Goal: Navigation & Orientation: Find specific page/section

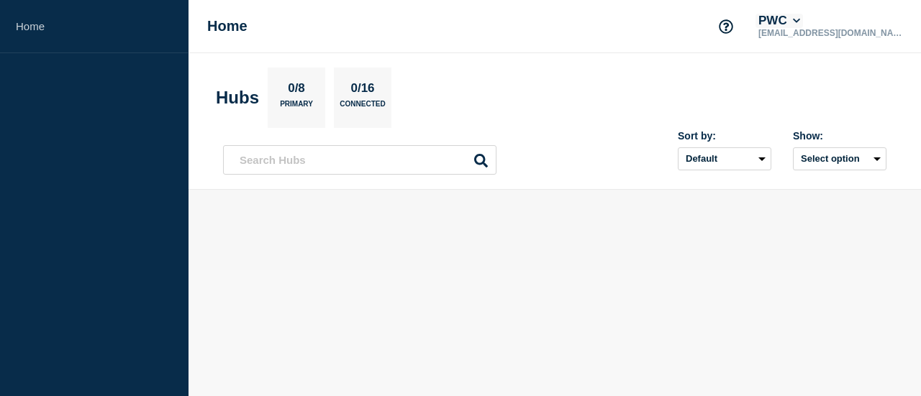
click at [801, 24] on icon at bounding box center [797, 21] width 8 height 9
click at [757, 160] on select "Default Last added Last updated Most active A-Z" at bounding box center [725, 158] width 94 height 23
select select "created_at"
click at [678, 147] on select "Default Last added Last updated Most active A-Z" at bounding box center [725, 158] width 94 height 23
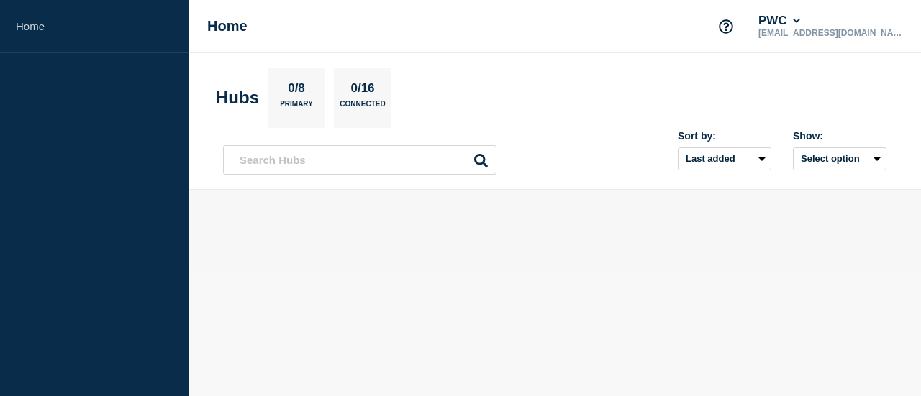
click at [211, 11] on div "Home PWC [EMAIL_ADDRESS][DOMAIN_NAME]" at bounding box center [554, 26] width 732 height 53
click at [214, 29] on h1 "Home" at bounding box center [227, 26] width 40 height 17
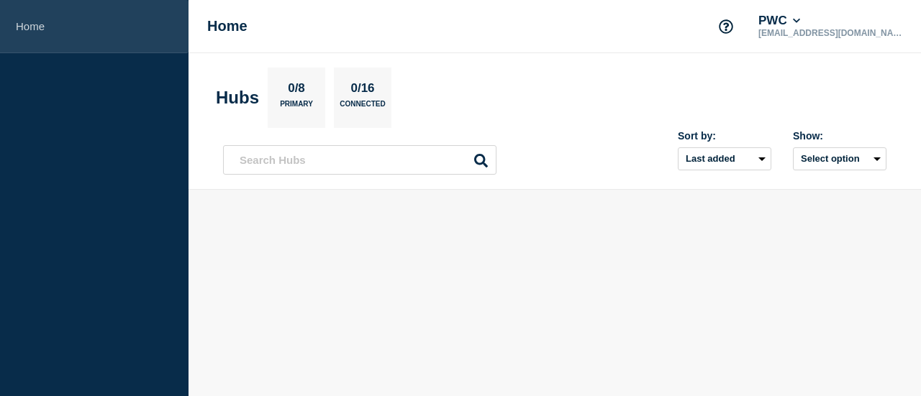
click at [24, 20] on link "Home" at bounding box center [94, 26] width 188 height 53
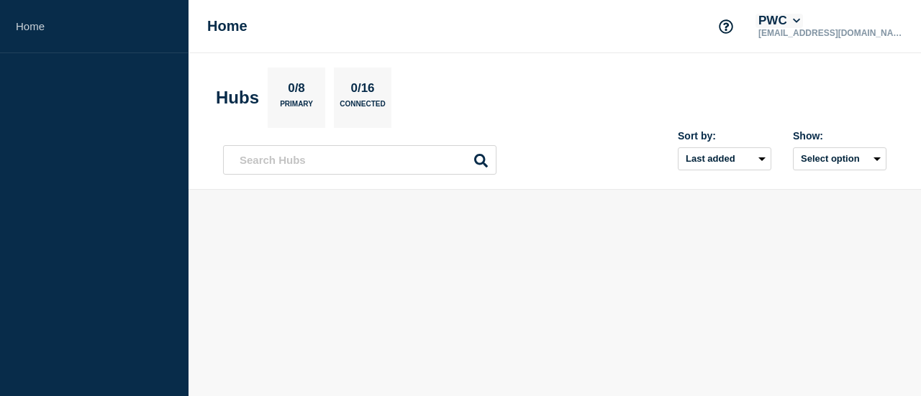
click at [803, 14] on button "PWC" at bounding box center [778, 21] width 47 height 14
